Goal: Transaction & Acquisition: Download file/media

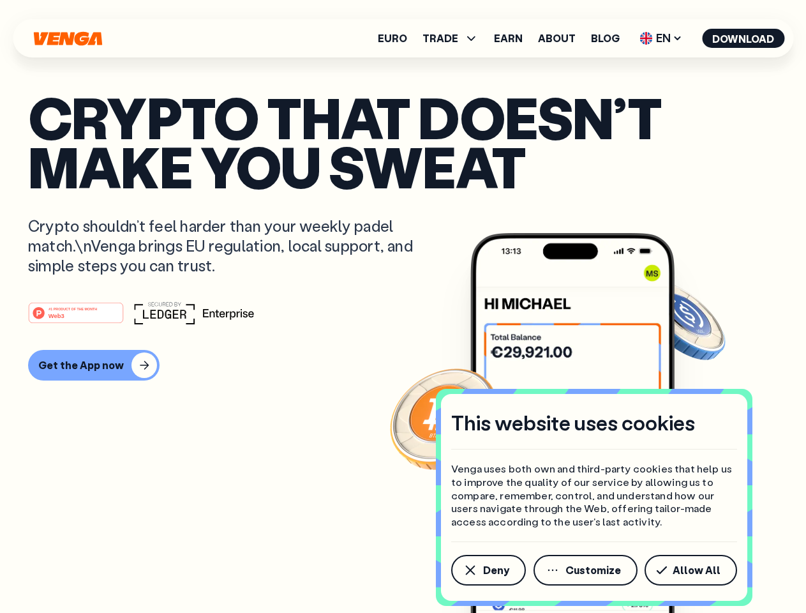
click at [403, 306] on div "#1 PRODUCT OF THE MONTH Web3" at bounding box center [403, 312] width 750 height 23
click at [488, 570] on span "Deny" at bounding box center [496, 570] width 26 height 10
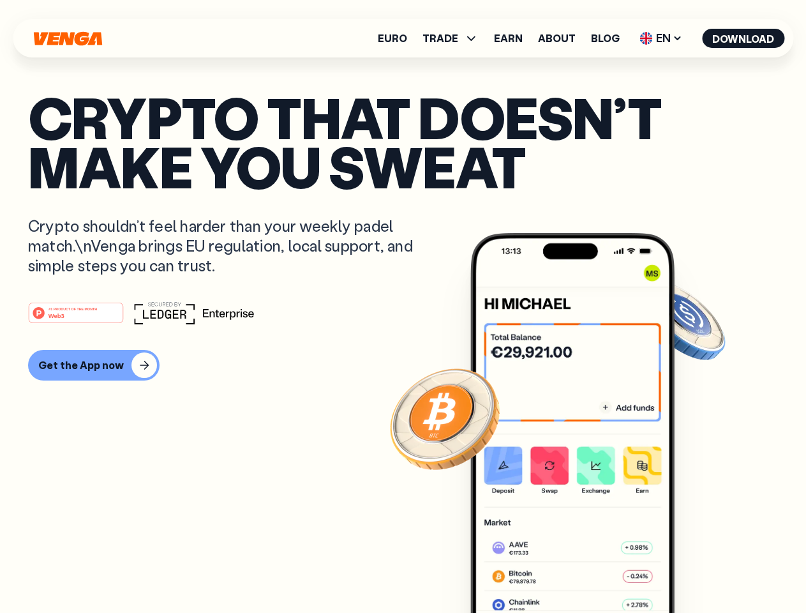
click at [586, 570] on img at bounding box center [572, 447] width 204 height 428
click at [693, 570] on article "Crypto that doesn’t make you sweat Crypto shouldn’t feel harder than your weekl…" at bounding box center [403, 332] width 750 height 479
click at [454, 38] on span "TRADE" at bounding box center [440, 38] width 36 height 10
click at [661, 38] on span "EN" at bounding box center [661, 38] width 52 height 20
click at [743, 38] on button "Download" at bounding box center [743, 38] width 82 height 19
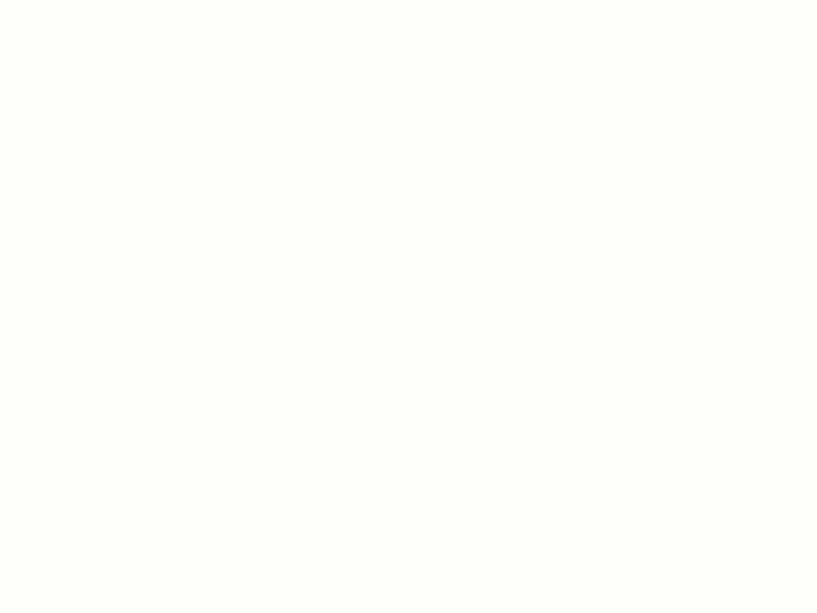
click at [403, 0] on html "This website uses cookies Venga uses both own and third-party cookies that help…" at bounding box center [408, 0] width 817 height 0
click at [92, 0] on html "This website uses cookies Venga uses both own and third-party cookies that help…" at bounding box center [408, 0] width 817 height 0
click at [78, 0] on html "This website uses cookies Venga uses both own and third-party cookies that help…" at bounding box center [408, 0] width 817 height 0
